Goal: Transaction & Acquisition: Purchase product/service

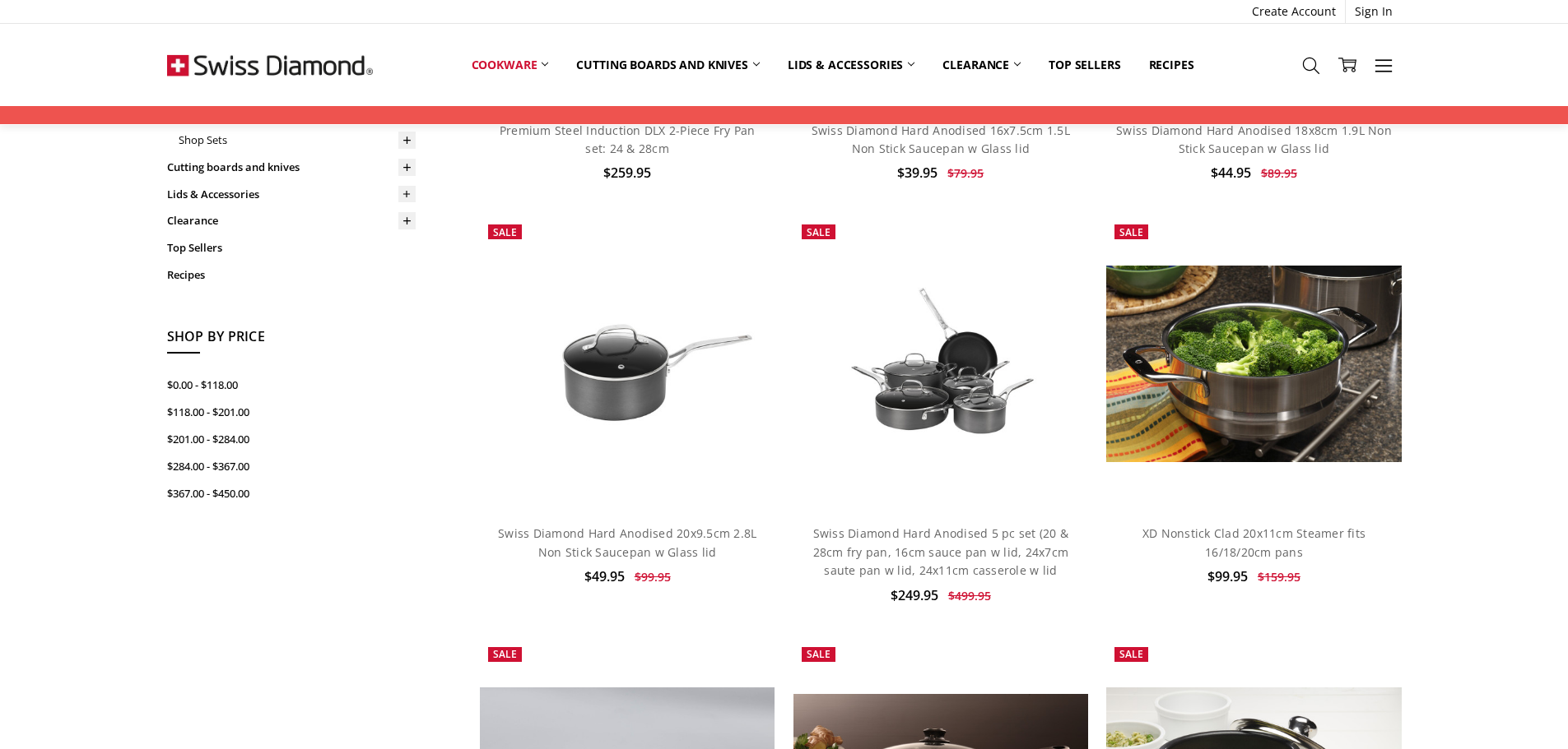
scroll to position [15, 0]
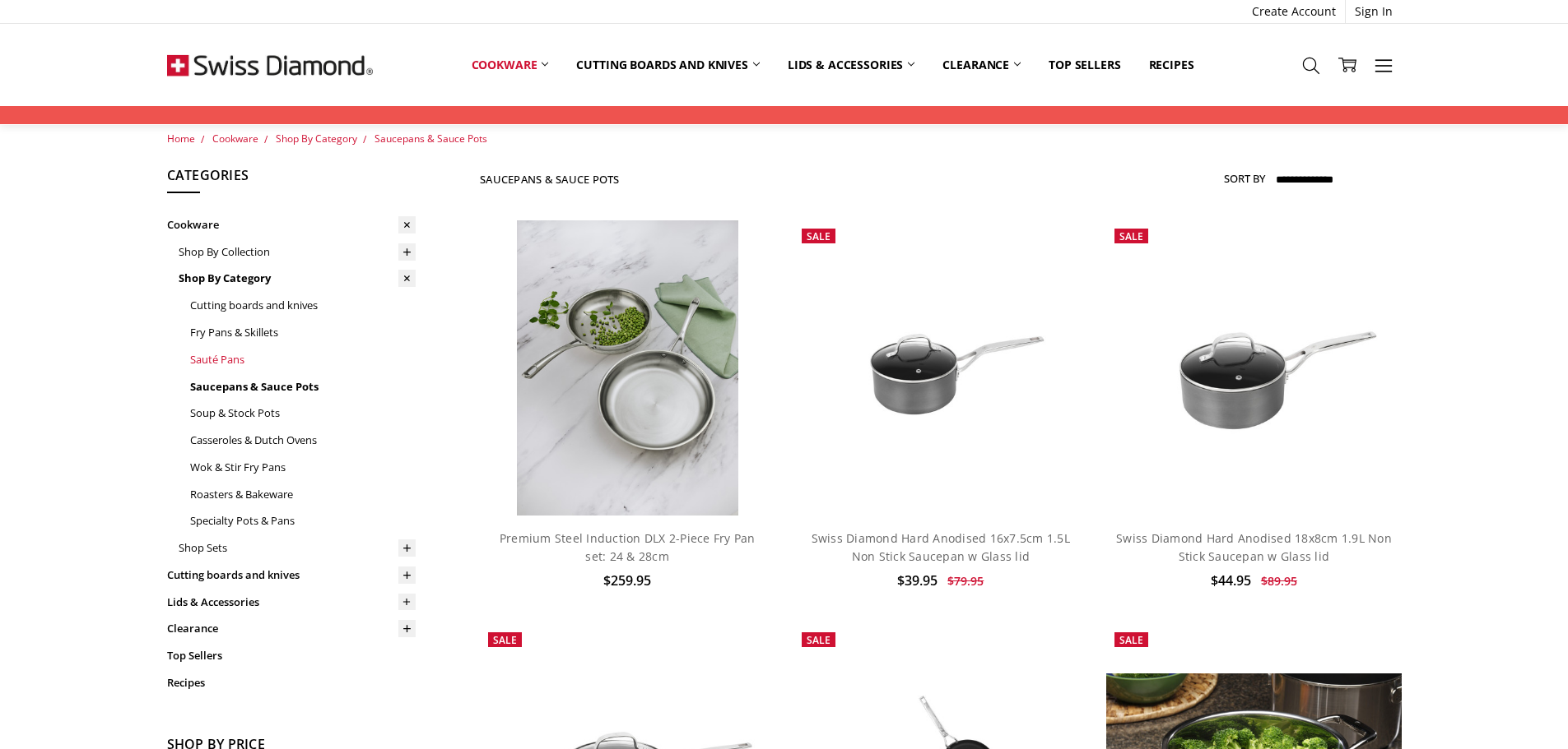
click at [224, 355] on link "Sauté Pans" at bounding box center [303, 360] width 225 height 27
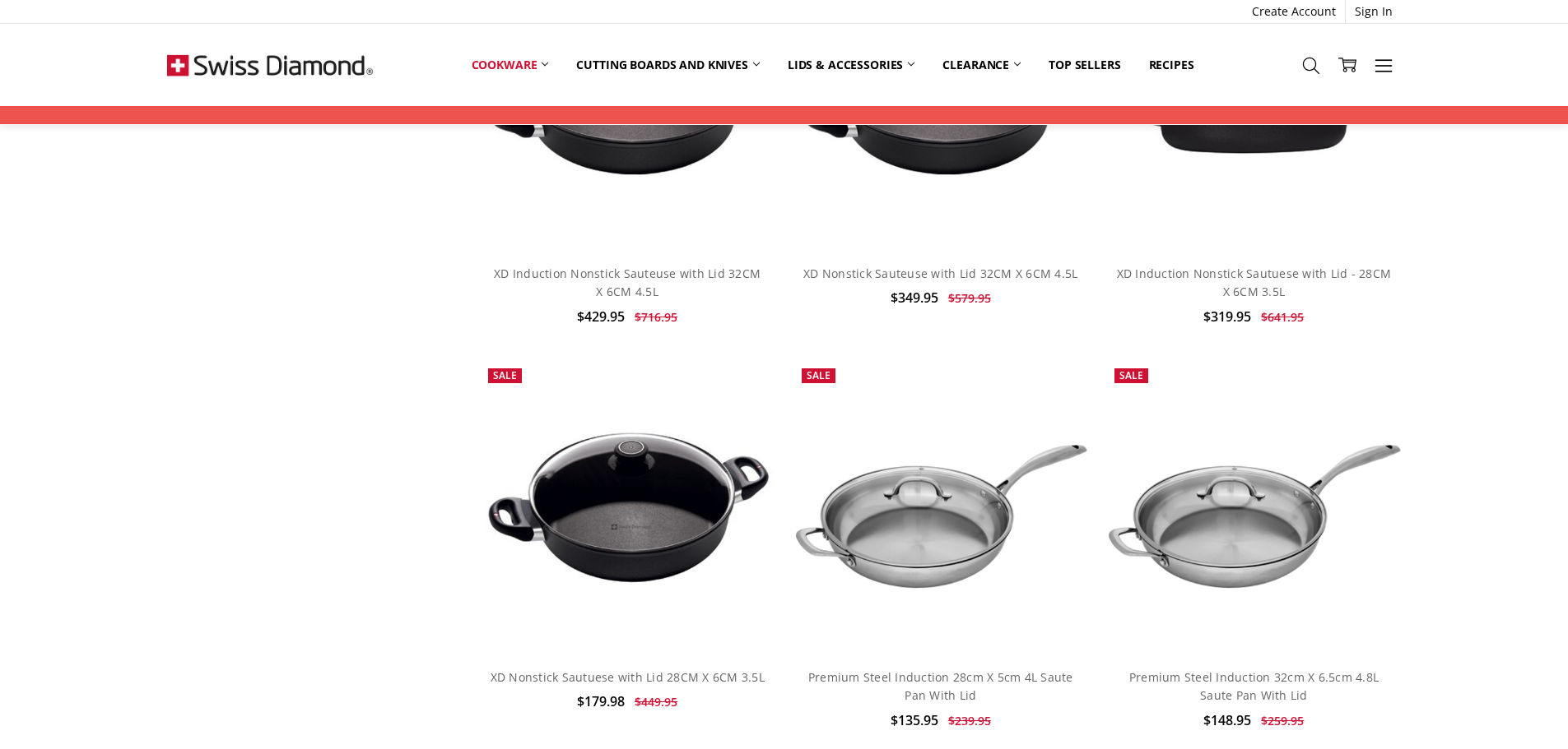
scroll to position [4112, 0]
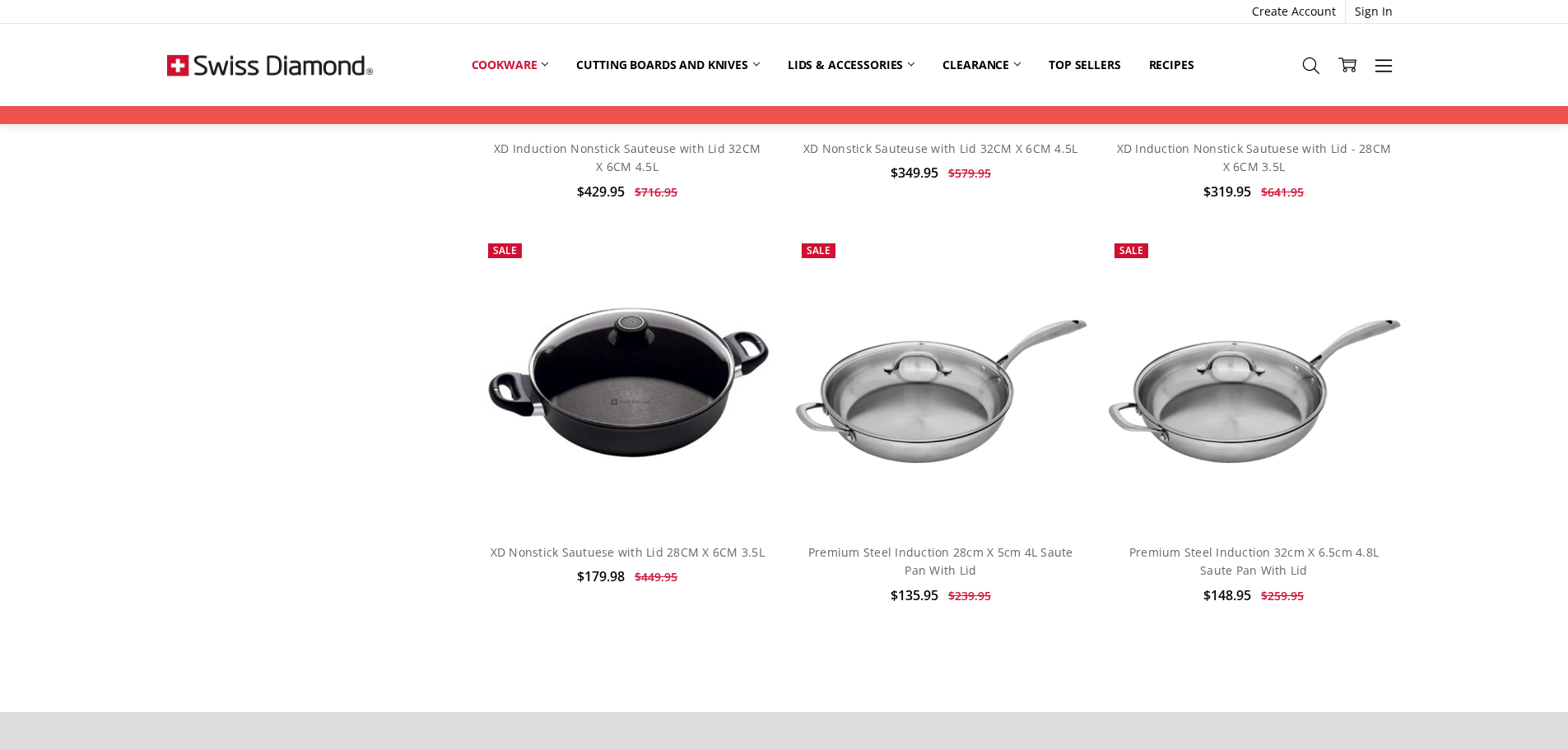
drag, startPoint x: 1546, startPoint y: 431, endPoint x: 1545, endPoint y: 412, distance: 19.0
drag, startPoint x: 1545, startPoint y: 412, endPoint x: 1508, endPoint y: 525, distance: 118.9
click at [903, 376] on img at bounding box center [940, 381] width 294 height 196
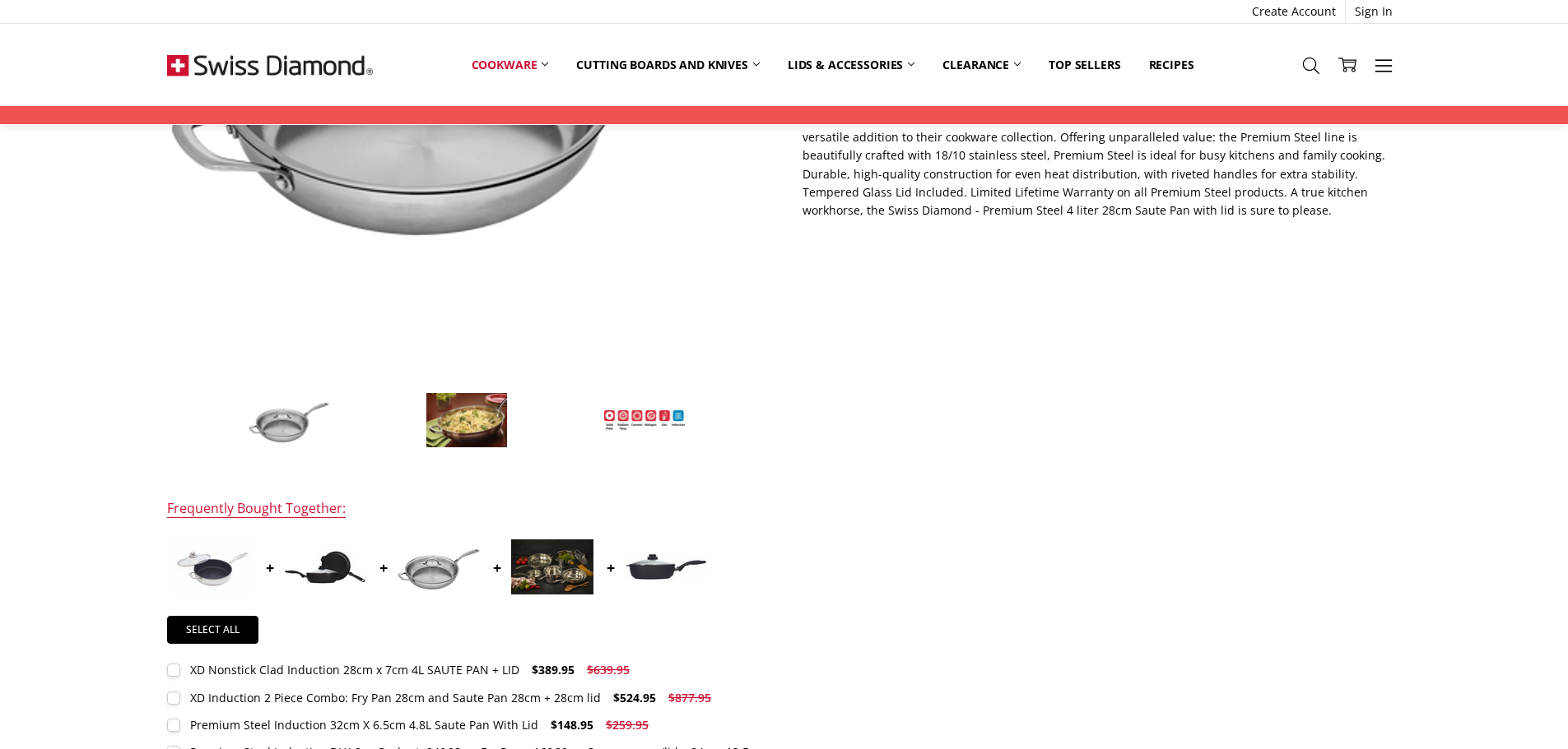
scroll to position [411, 0]
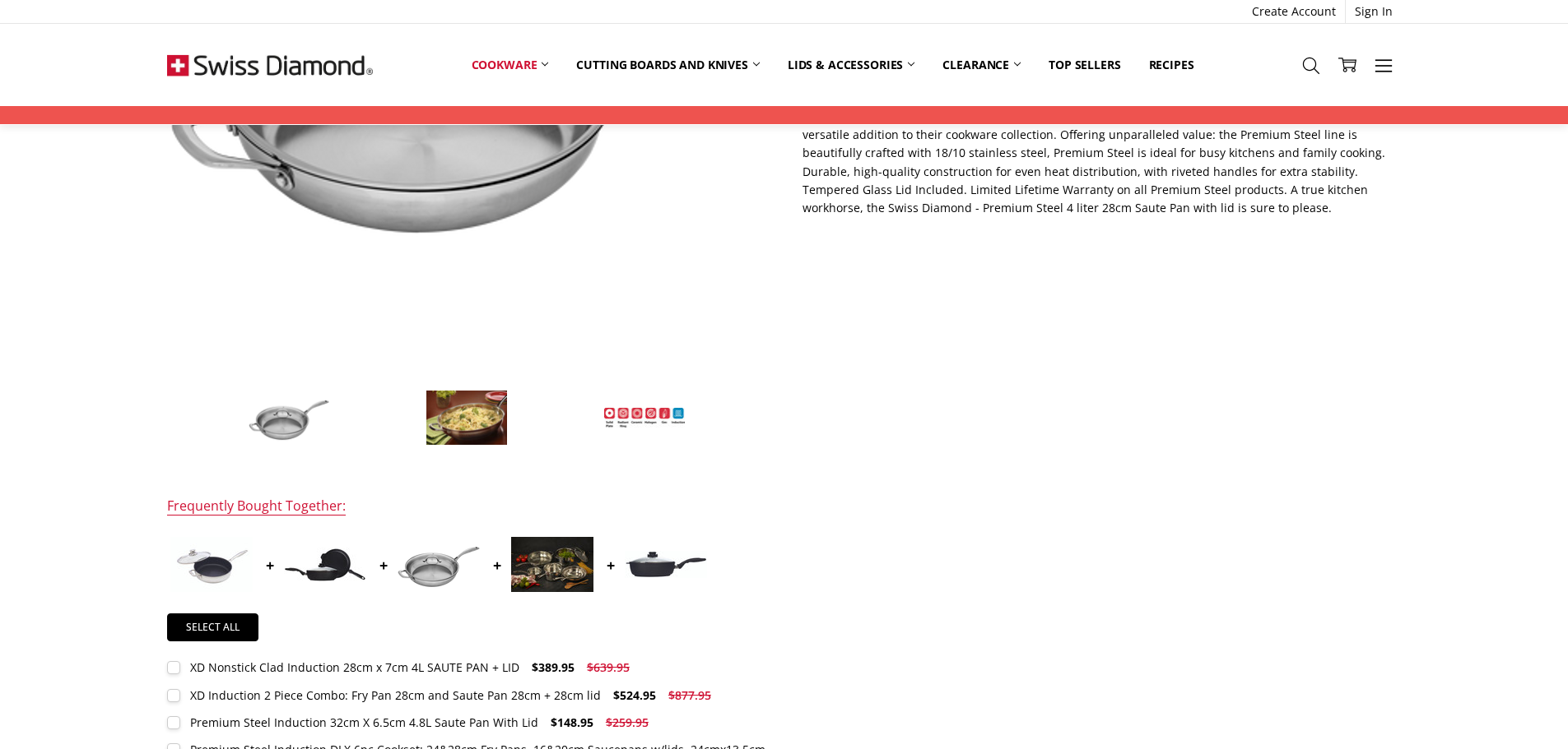
click at [466, 407] on img at bounding box center [467, 417] width 82 height 56
